Goal: Information Seeking & Learning: Learn about a topic

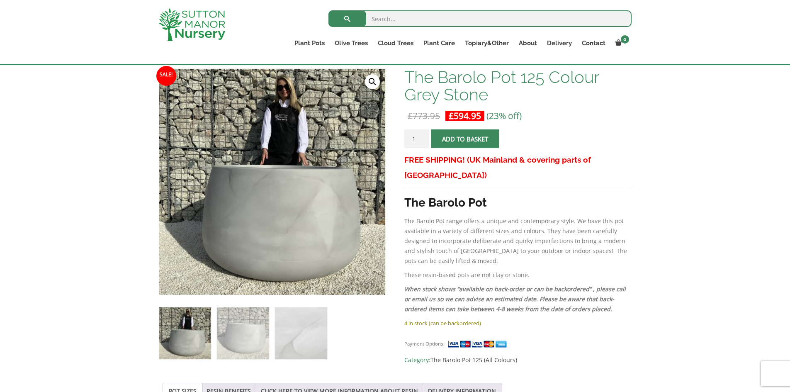
scroll to position [124, 0]
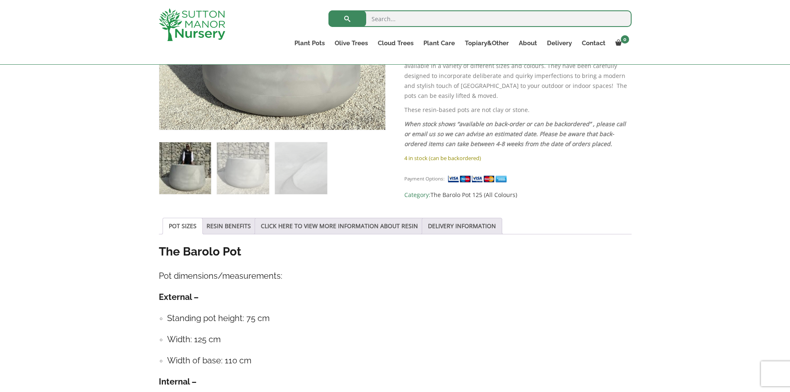
scroll to position [290, 0]
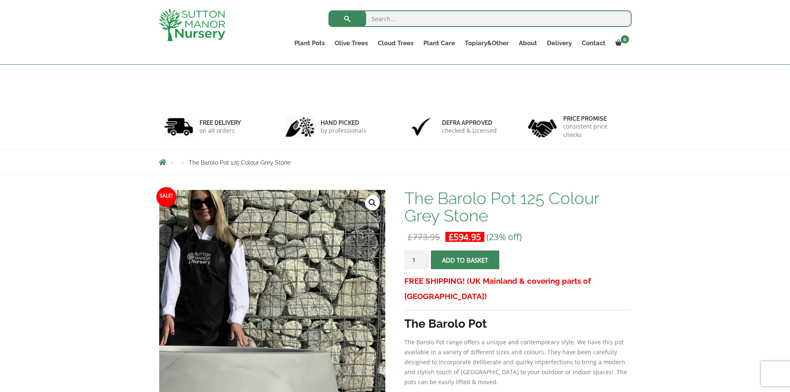
scroll to position [0, 0]
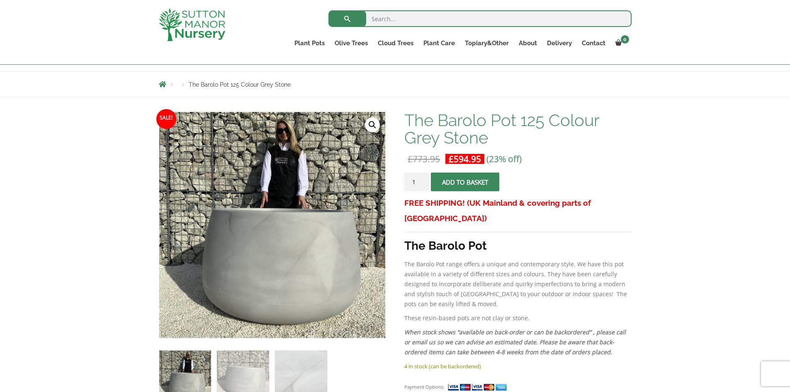
scroll to position [83, 0]
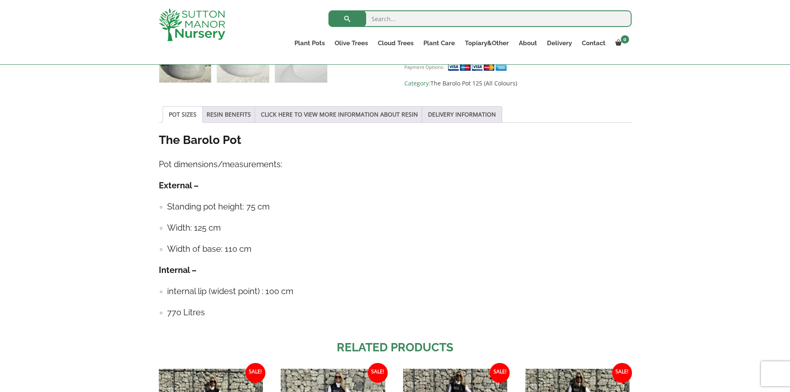
scroll to position [415, 0]
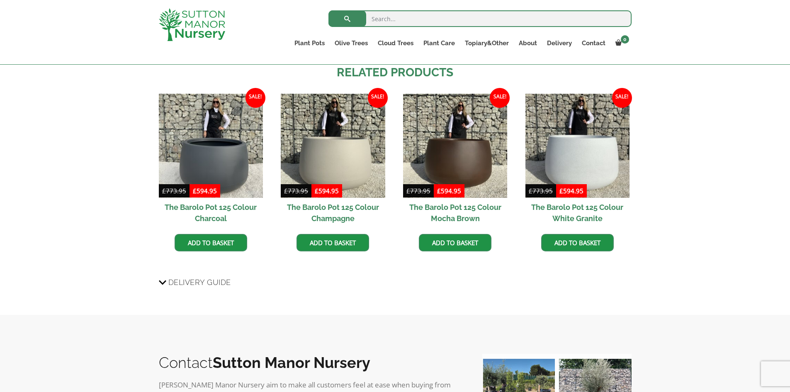
scroll to position [660, 0]
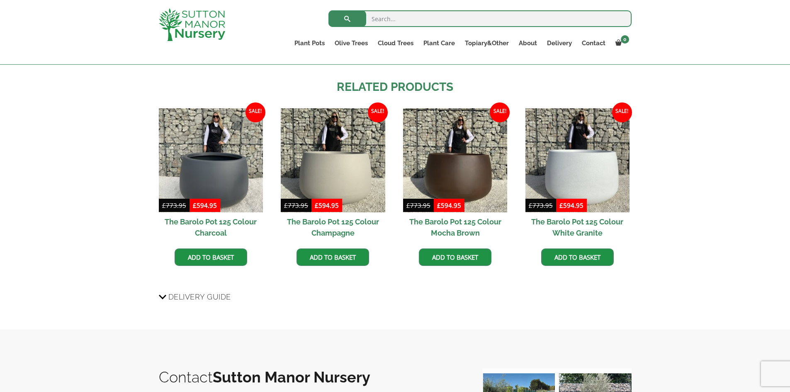
click at [197, 299] on span "Delivery Guide" at bounding box center [199, 296] width 63 height 15
click at [0, 0] on input "Delivery Guide" at bounding box center [0, 0] width 0 height 0
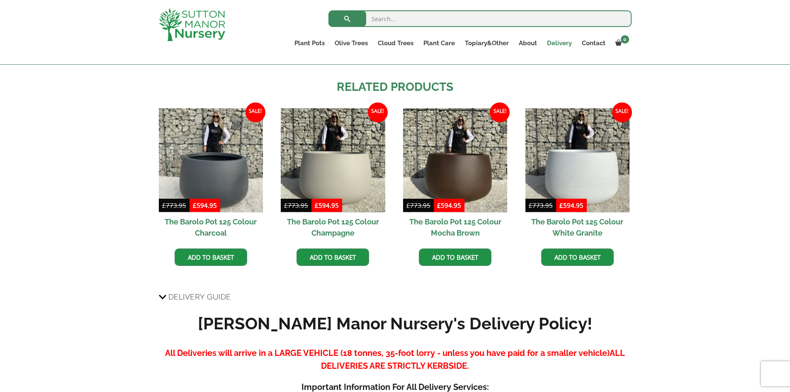
click at [559, 39] on link "Delivery" at bounding box center [559, 43] width 35 height 12
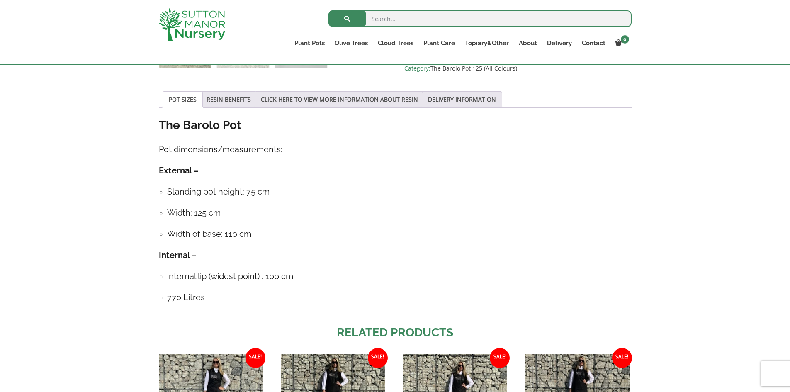
scroll to position [411, 0]
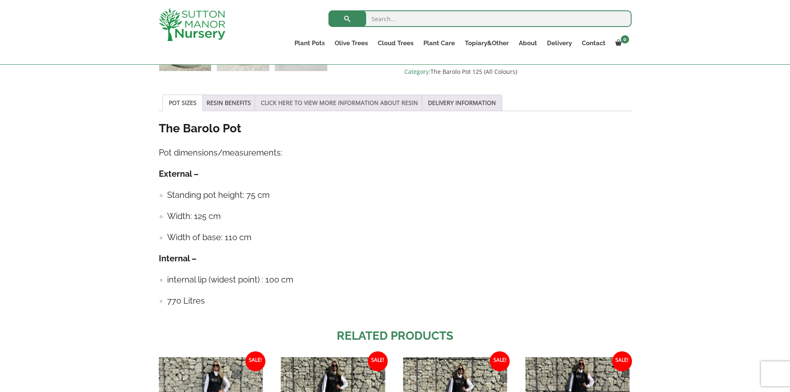
click at [315, 107] on link "CLICK HERE TO VIEW MORE INFORMATION ABOUT RESIN" at bounding box center [339, 103] width 157 height 16
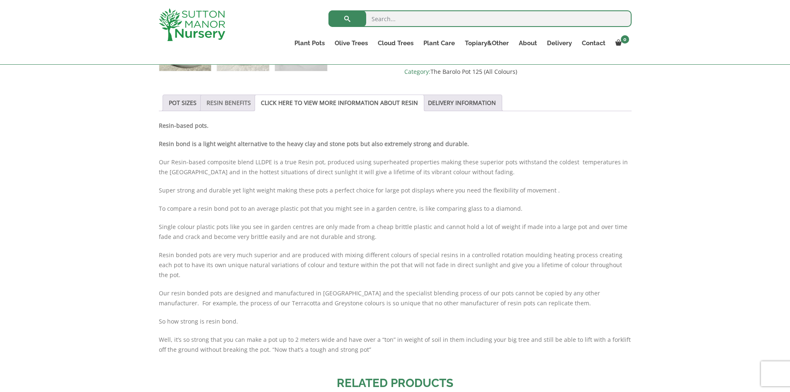
click at [219, 105] on link "RESIN BENEFITS" at bounding box center [228, 103] width 44 height 16
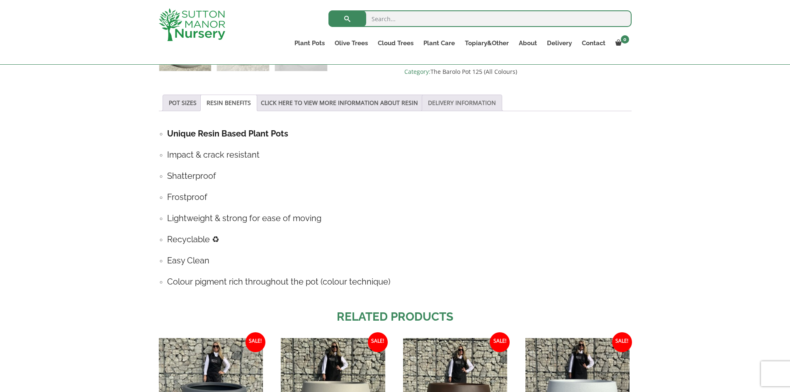
click at [435, 107] on link "DELIVERY INFORMATION" at bounding box center [462, 103] width 68 height 16
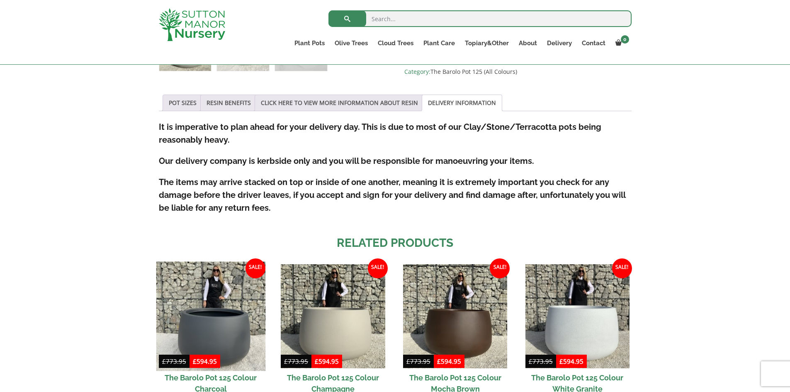
click at [214, 332] on img at bounding box center [210, 315] width 109 height 109
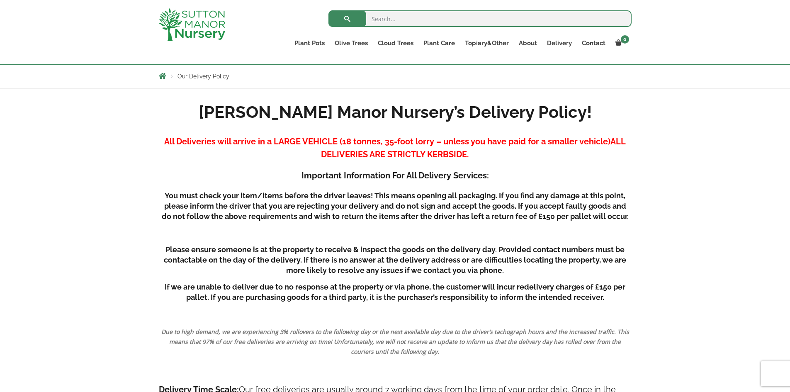
scroll to position [166, 0]
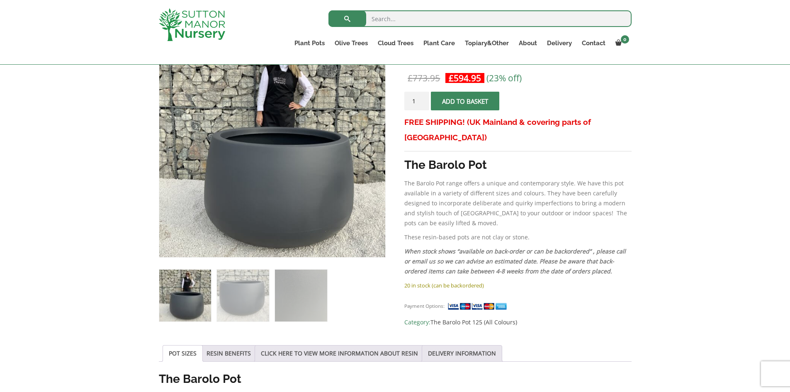
scroll to position [166, 0]
